Goal: Task Accomplishment & Management: Manage account settings

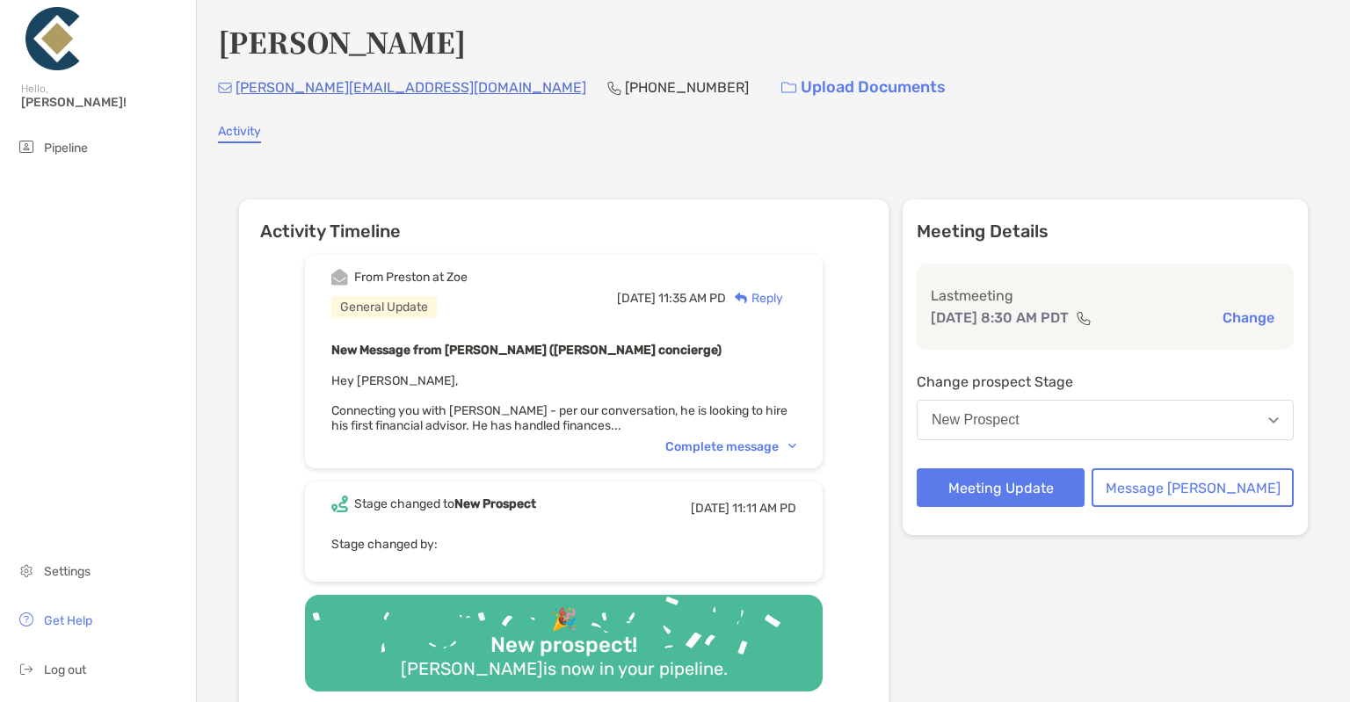
click at [714, 440] on div "Complete message" at bounding box center [730, 446] width 131 height 15
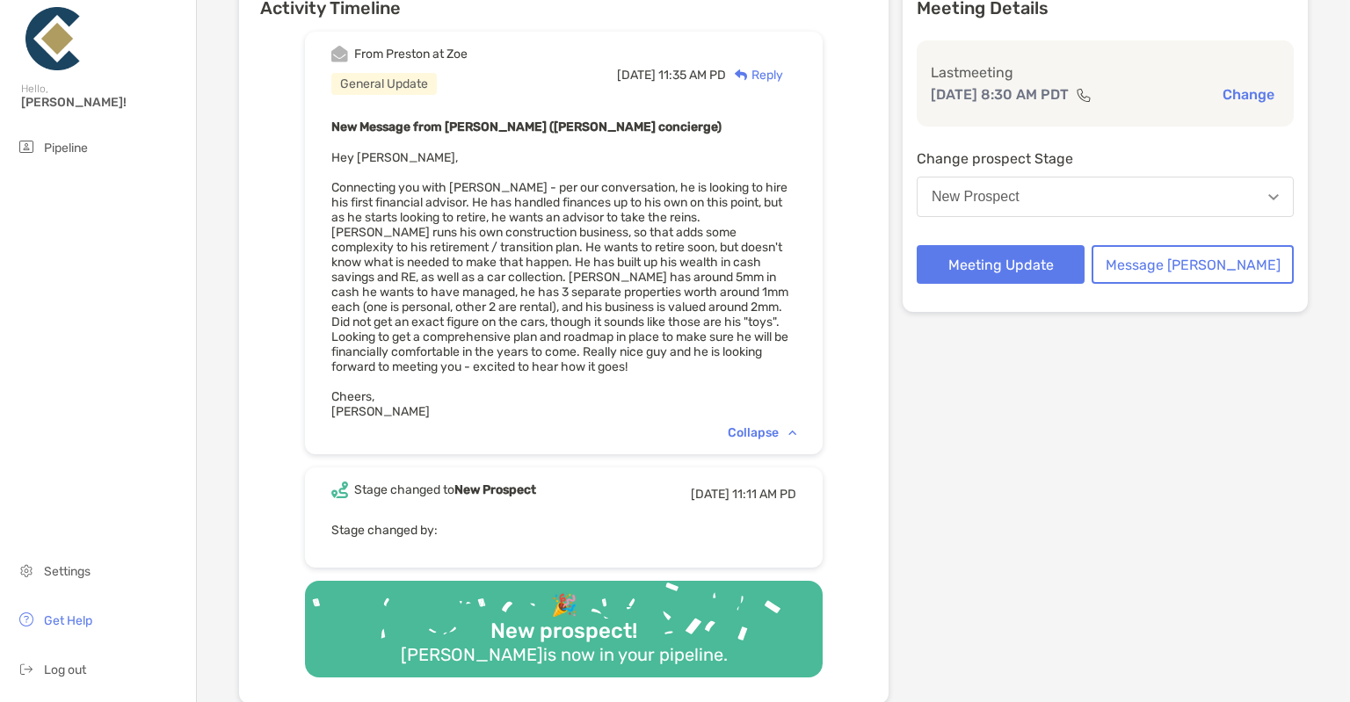
scroll to position [225, 0]
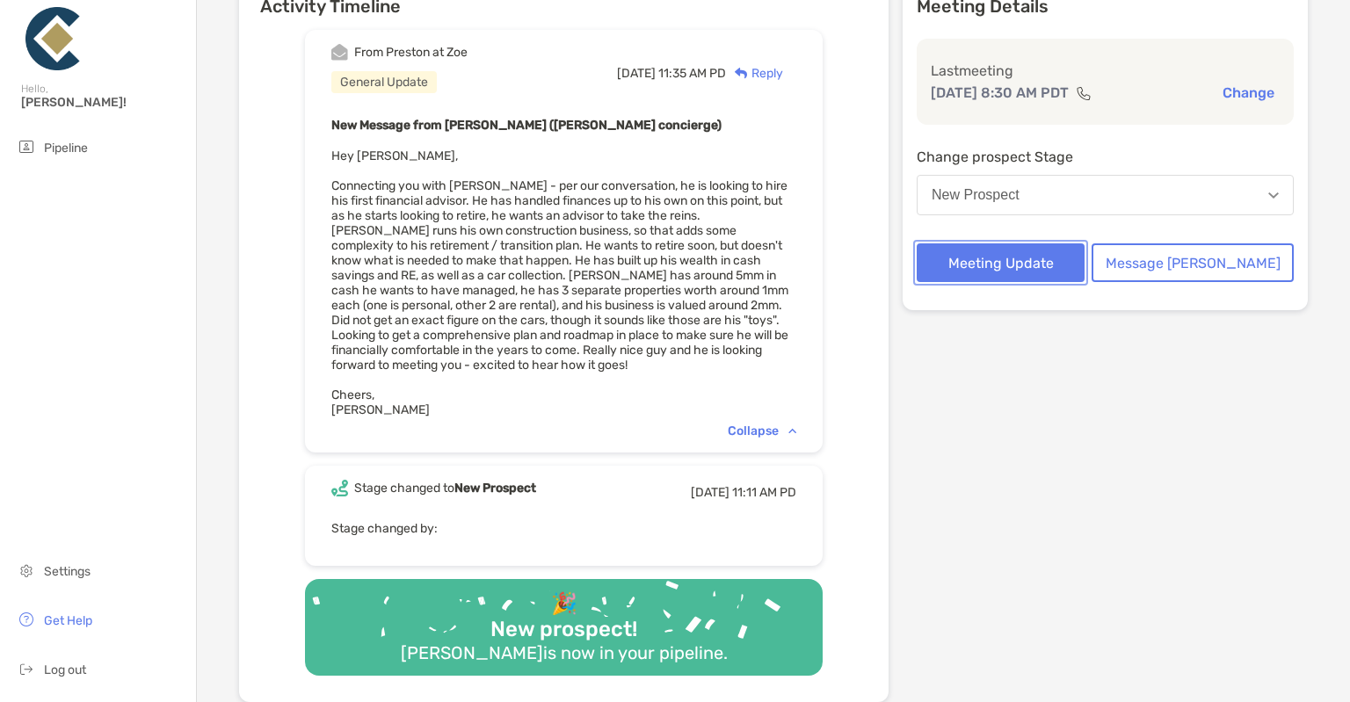
click at [1084, 266] on button "Meeting Update" at bounding box center [1001, 262] width 168 height 39
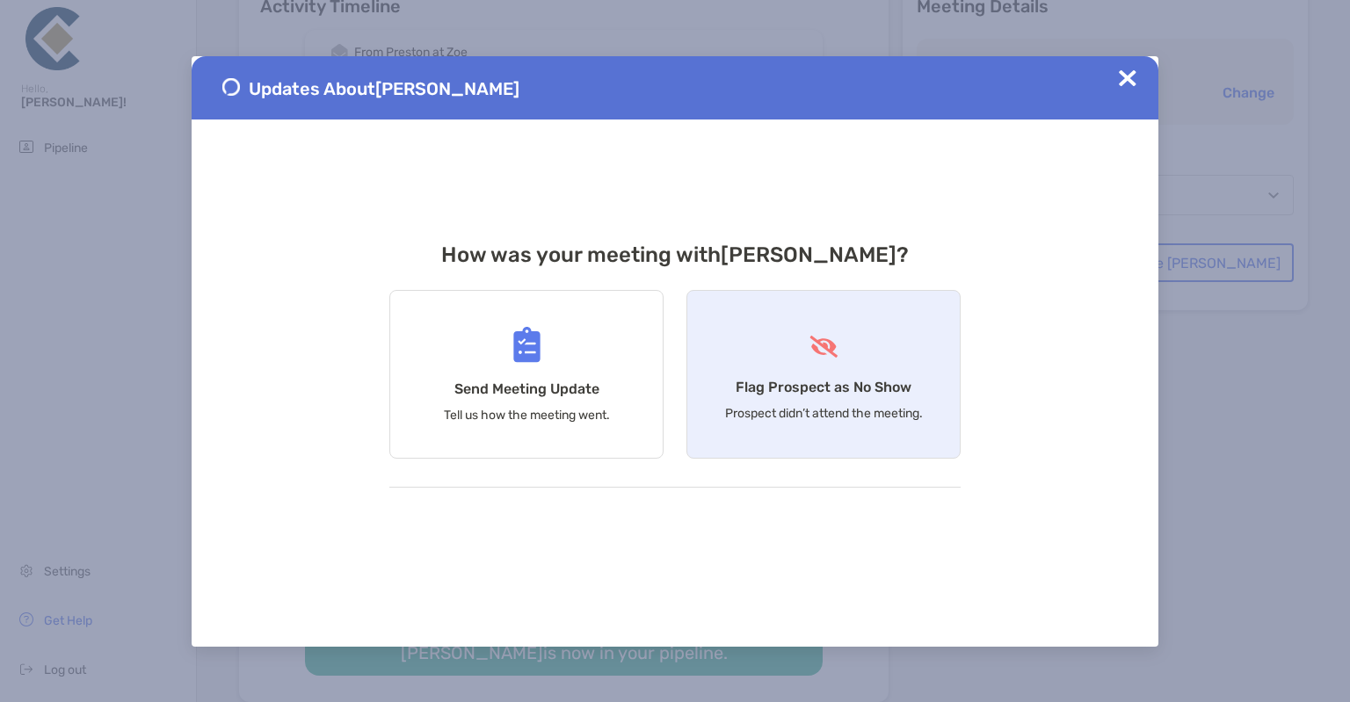
click at [780, 352] on div "Flag Prospect as No Show Prospect didn’t attend the meeting." at bounding box center [823, 374] width 274 height 169
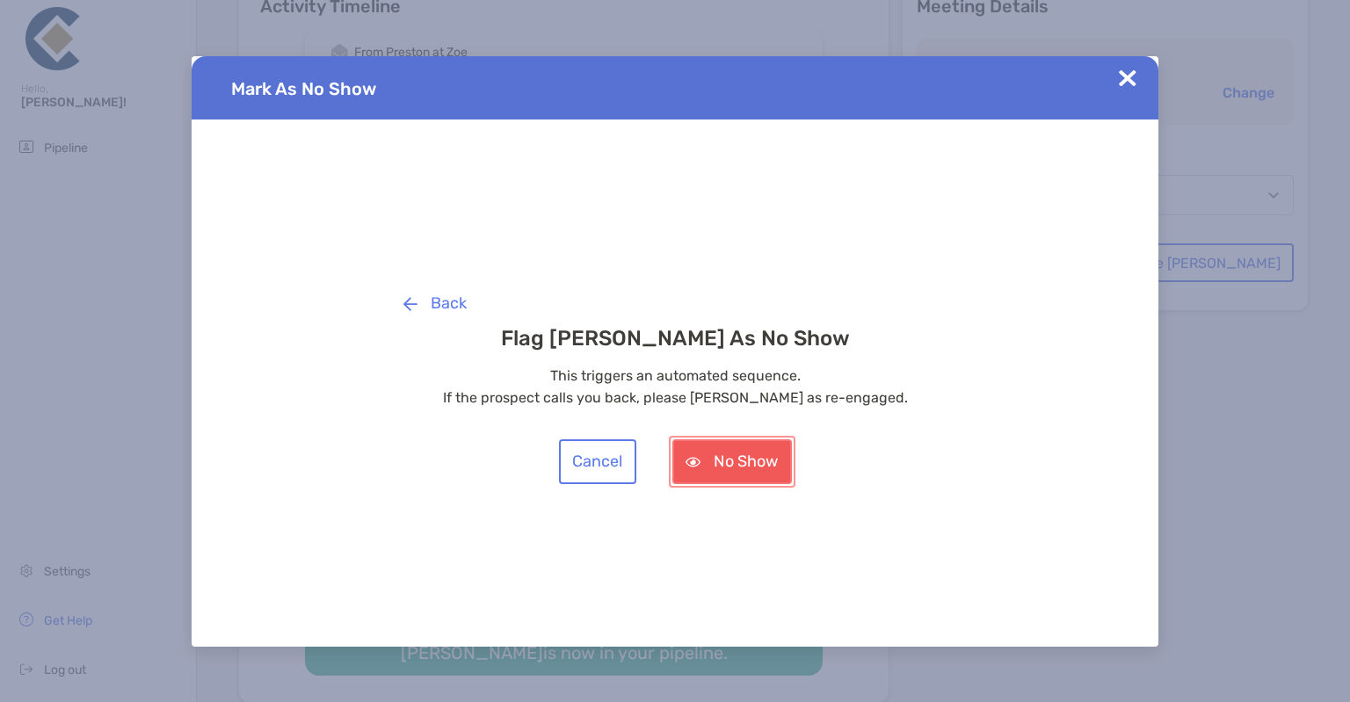
click at [757, 447] on button "No Show" at bounding box center [732, 461] width 120 height 45
